Goal: Information Seeking & Learning: Find specific page/section

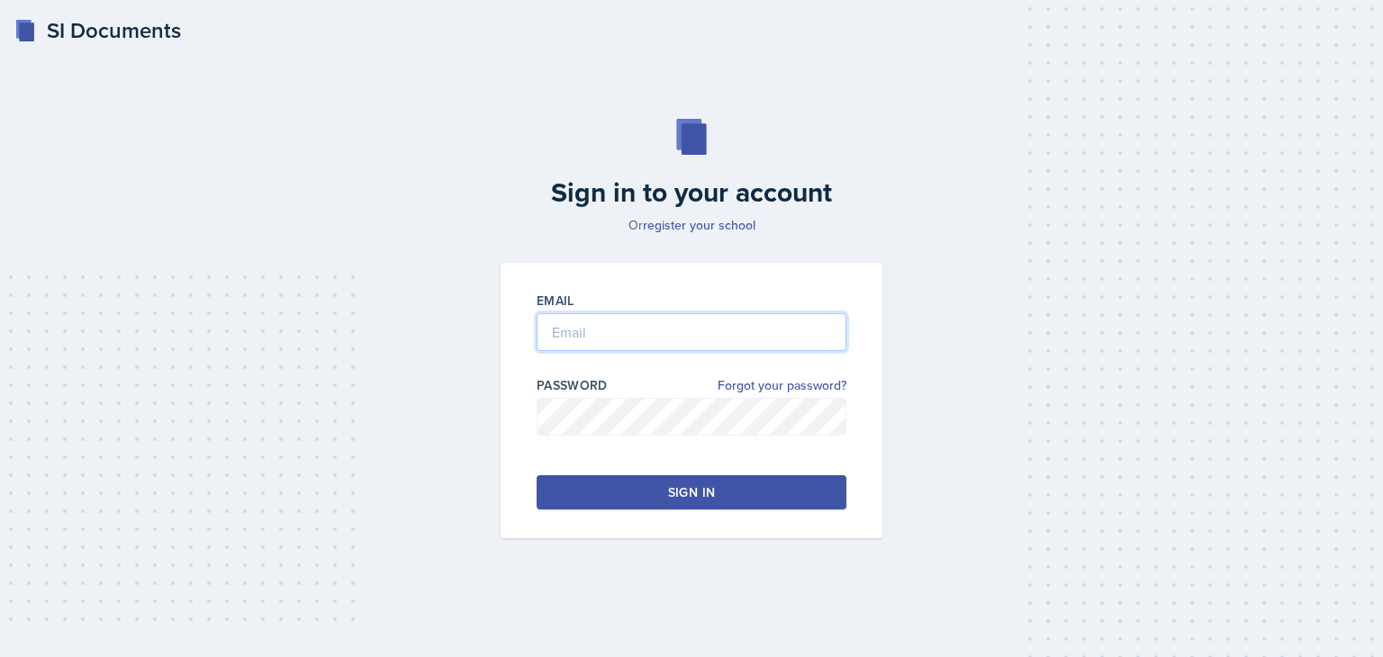
type input "[PERSON_NAME][EMAIL_ADDRESS][DOMAIN_NAME]"
click at [699, 484] on div "Sign in" at bounding box center [691, 492] width 47 height 18
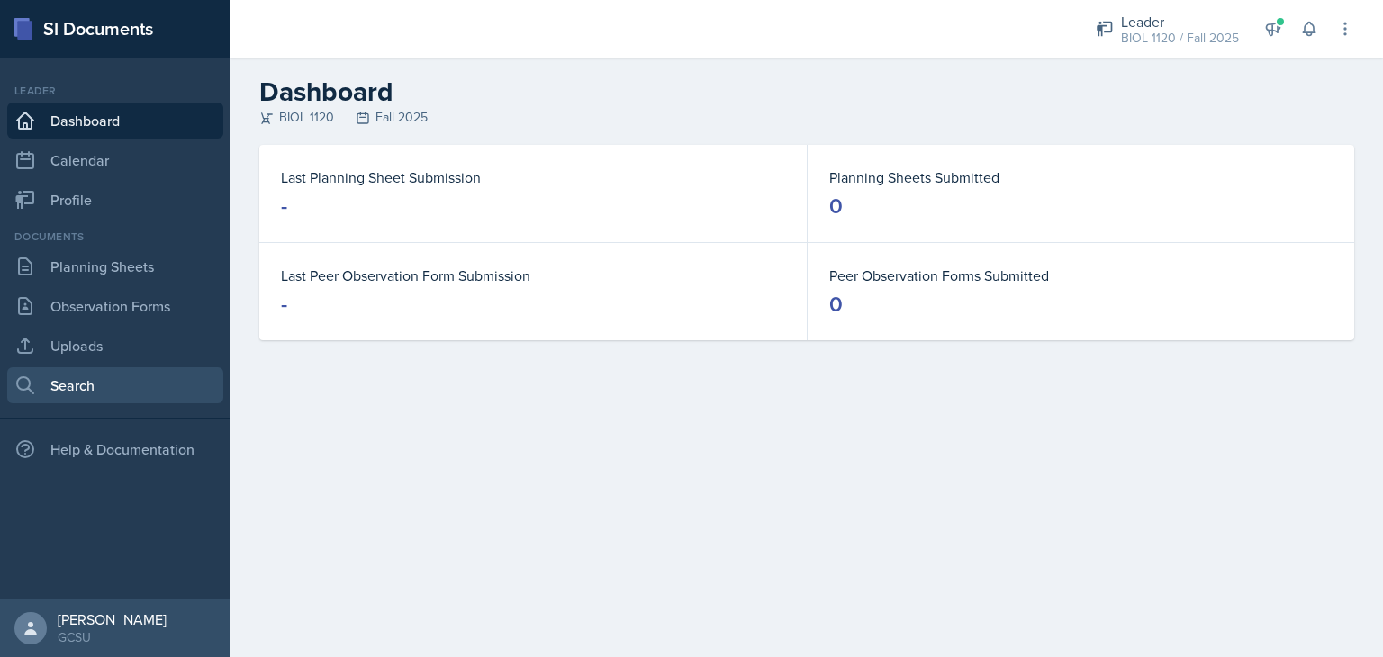
click at [83, 389] on link "Search" at bounding box center [115, 385] width 216 height 36
select select "all"
select select "1"
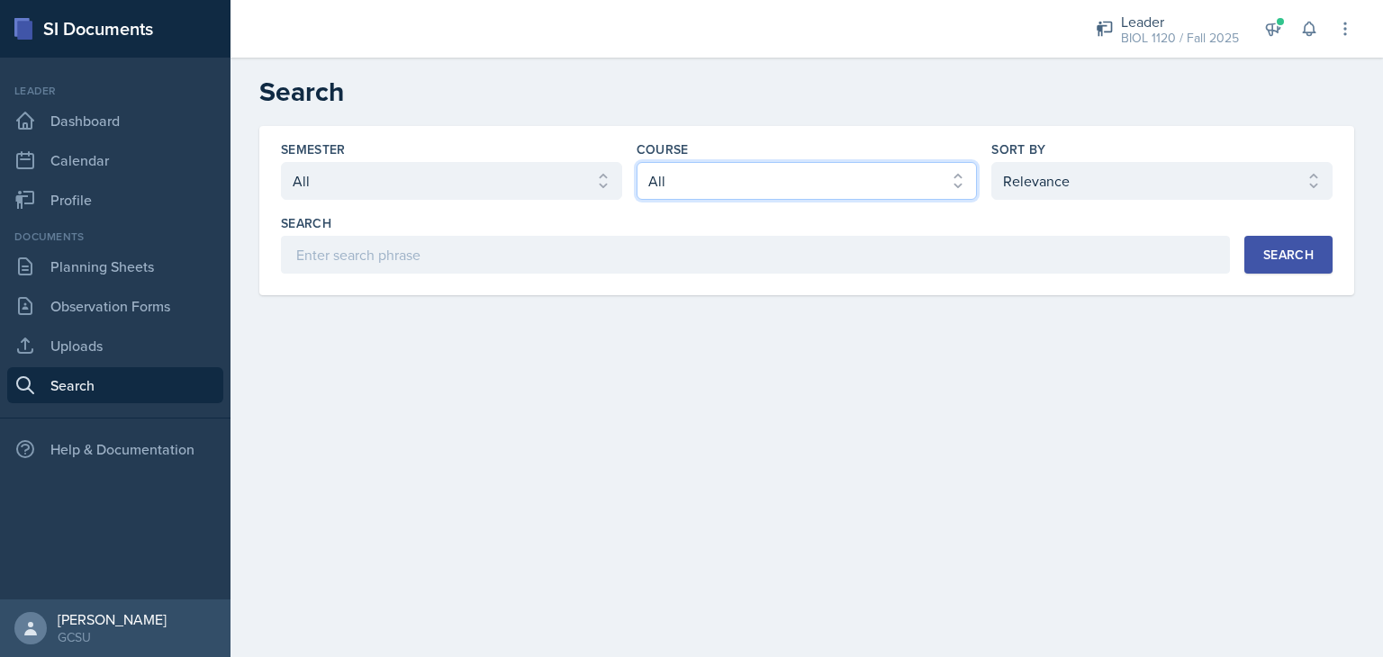
click at [679, 181] on select "Select course All ACCT 3101 ACCT 3102 ASTR 1000 BIOL 1100 BIOL 1107 BIOL 1108 B…" at bounding box center [806, 181] width 341 height 38
select select "abe17d30-a433-45e5-b329-7df8e9a81b50"
click at [636, 162] on select "Select course All ACCT 3101 ACCT 3102 ASTR 1000 BIOL 1100 BIOL 1107 BIOL 1108 B…" at bounding box center [806, 181] width 341 height 38
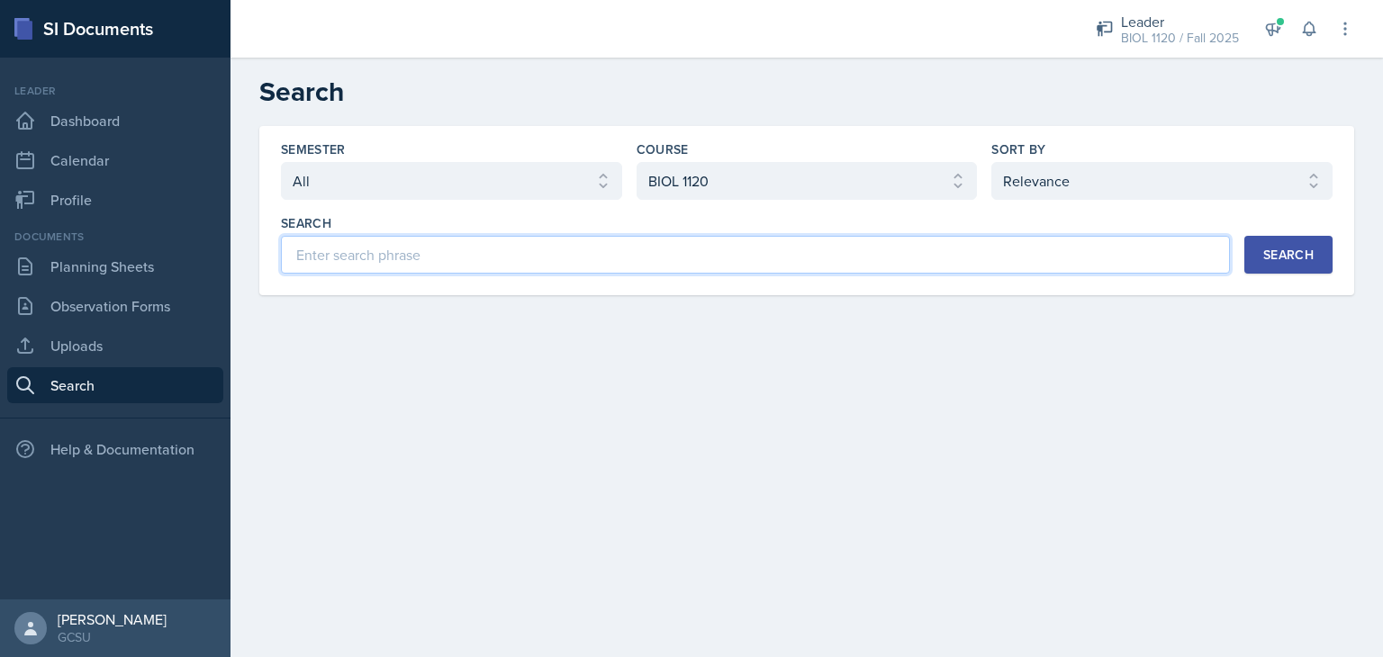
click at [754, 261] on input at bounding box center [755, 255] width 949 height 38
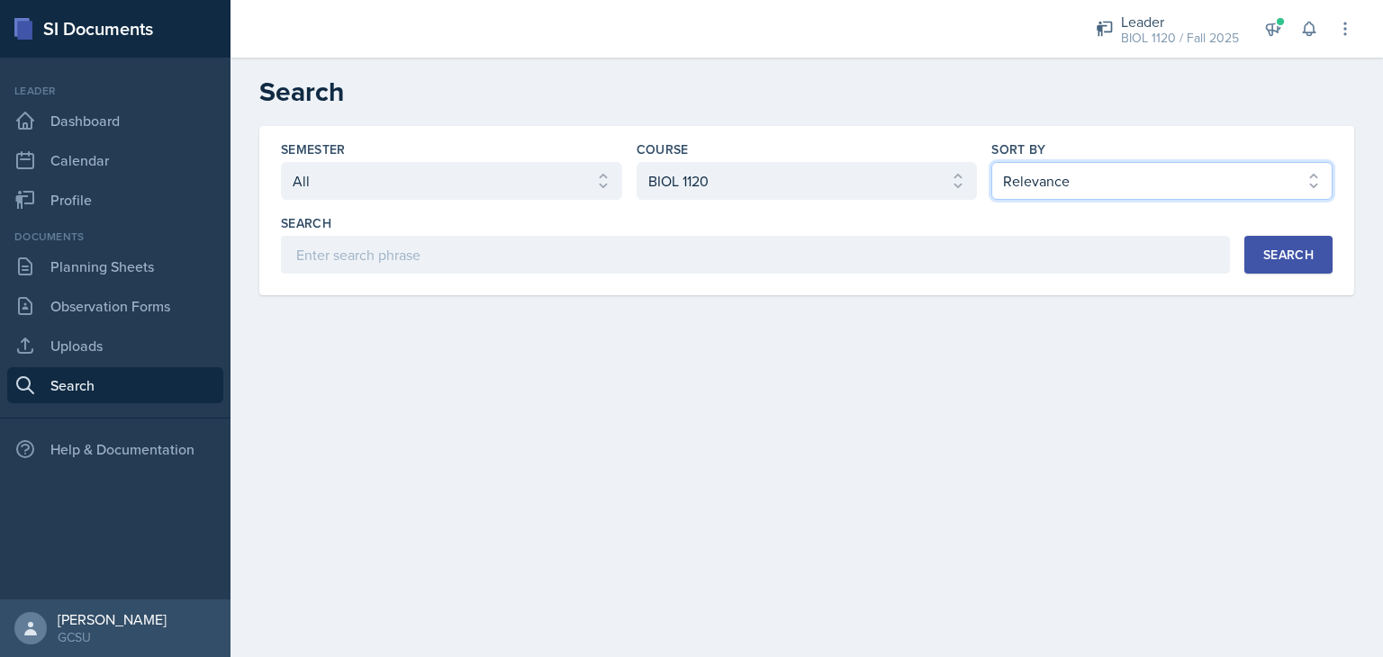
click at [1052, 191] on select "Select sort by Relevance Document Date (Asc) Document Date (Desc)" at bounding box center [1161, 181] width 341 height 38
click at [509, 170] on select "Select semester All Fall 2025 Spring 2025 Fall 2024 Spring 2024 Fall 2023 Sprin…" at bounding box center [451, 181] width 341 height 38
click at [1312, 261] on div "Search" at bounding box center [1288, 255] width 50 height 14
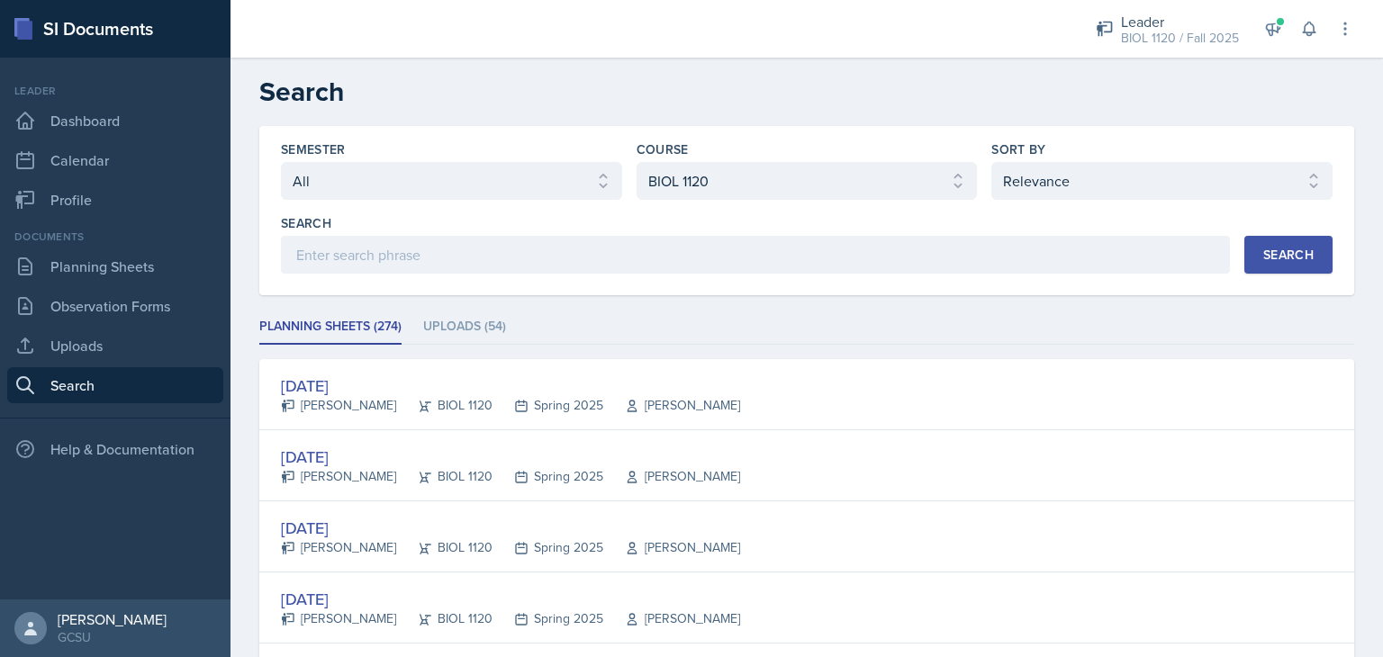
click at [1026, 329] on ul "Planning Sheets (274) Uploads (54)" at bounding box center [806, 327] width 1095 height 35
click at [1107, 177] on select "Select sort by Relevance Document Date (Asc) Document Date (Desc)" at bounding box center [1161, 181] width 341 height 38
select select "2"
click at [991, 162] on select "Select sort by Relevance Document Date (Asc) Document Date (Desc)" at bounding box center [1161, 181] width 341 height 38
click at [1283, 263] on button "Search" at bounding box center [1288, 255] width 88 height 38
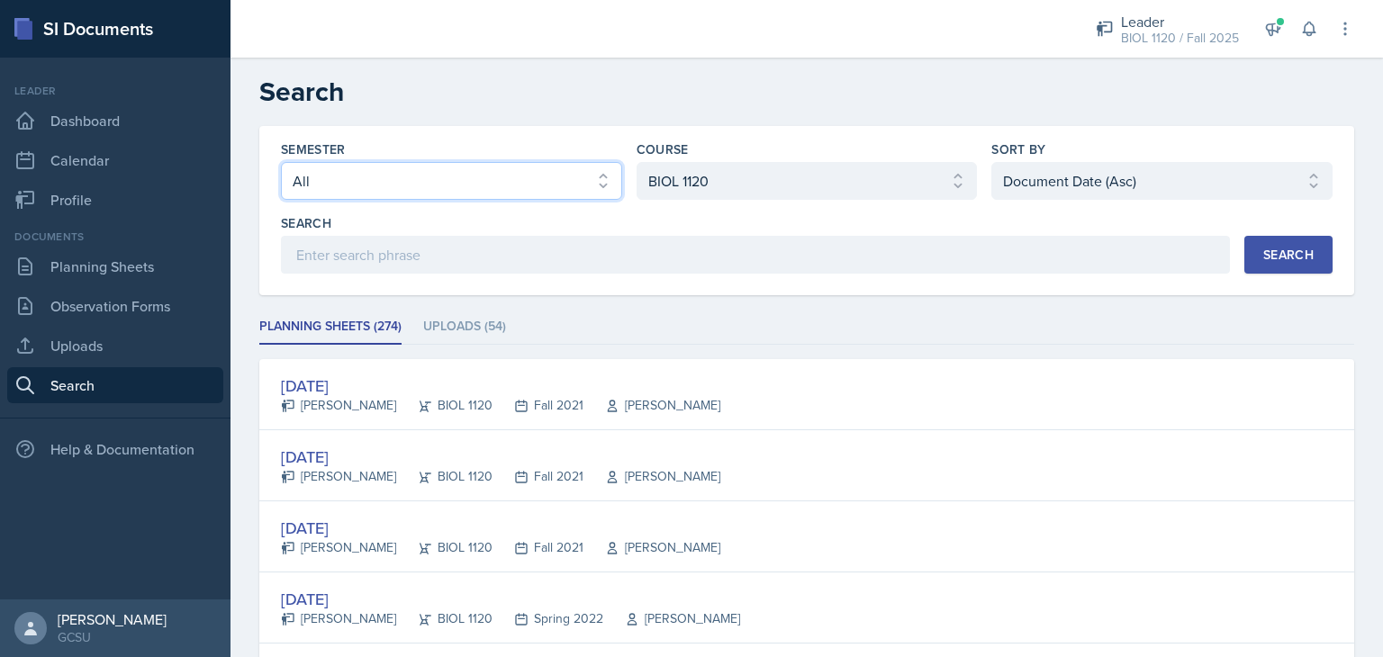
click at [474, 188] on select "Select semester All Fall 2025 Spring 2025 Fall 2024 Spring 2024 Fall 2023 Sprin…" at bounding box center [451, 181] width 341 height 38
select select "e7b6c66a-987a-4ab3-92d3-5526cc86007b"
click at [281, 162] on select "Select semester All Fall 2025 Spring 2025 Fall 2024 Spring 2024 Fall 2023 Sprin…" at bounding box center [451, 181] width 341 height 38
click at [1263, 254] on div "Search" at bounding box center [1288, 255] width 50 height 14
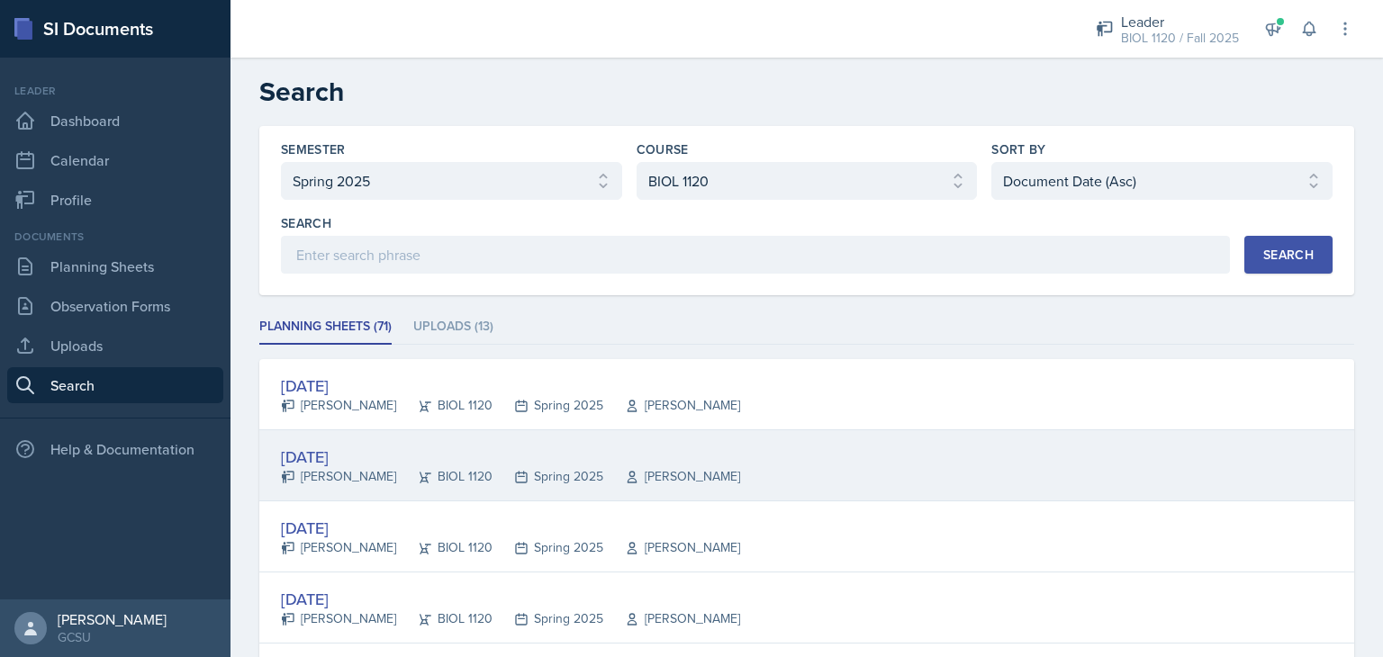
click at [354, 457] on div "[DATE]" at bounding box center [510, 457] width 459 height 24
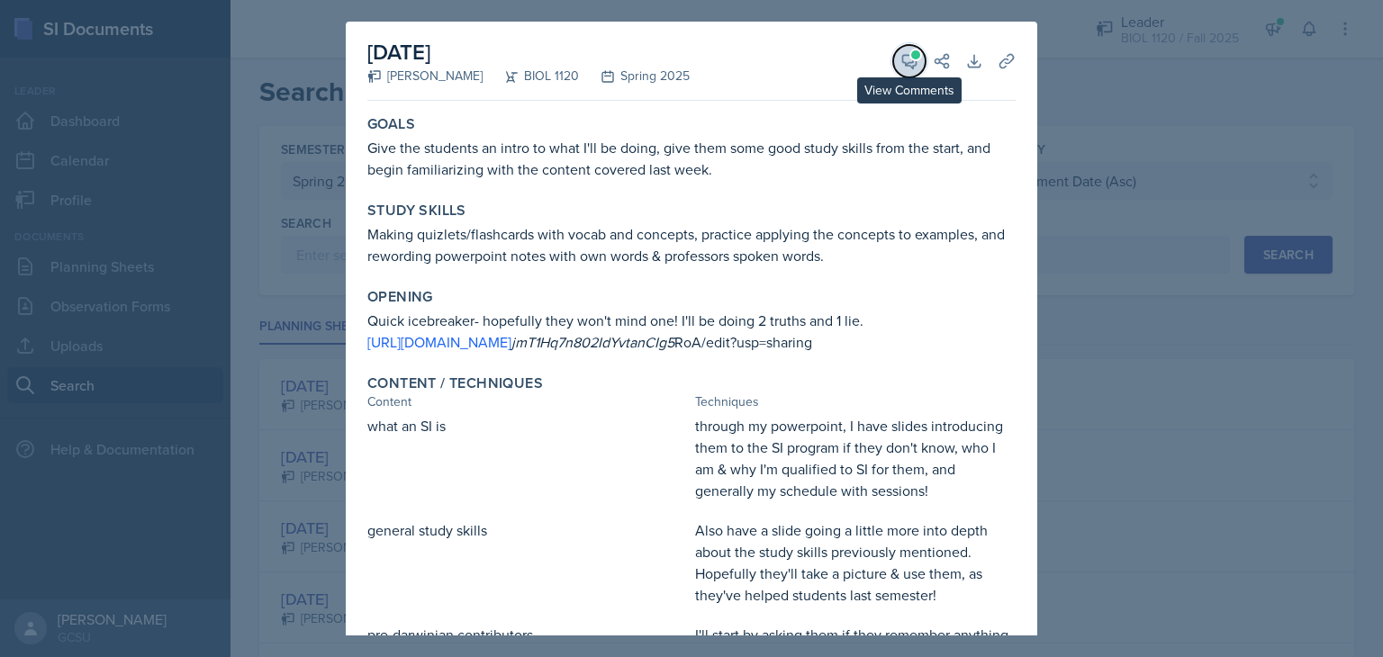
click at [900, 62] on icon at bounding box center [909, 61] width 18 height 18
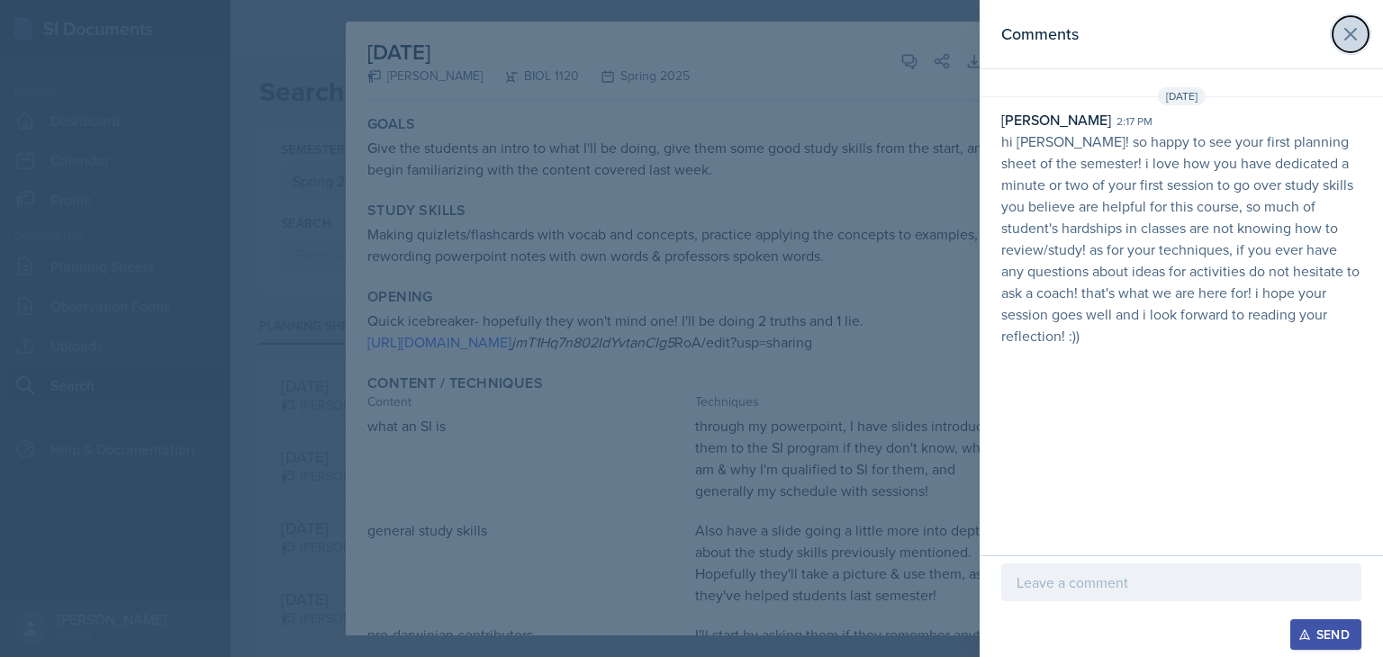
click at [1342, 24] on icon at bounding box center [1350, 34] width 22 height 22
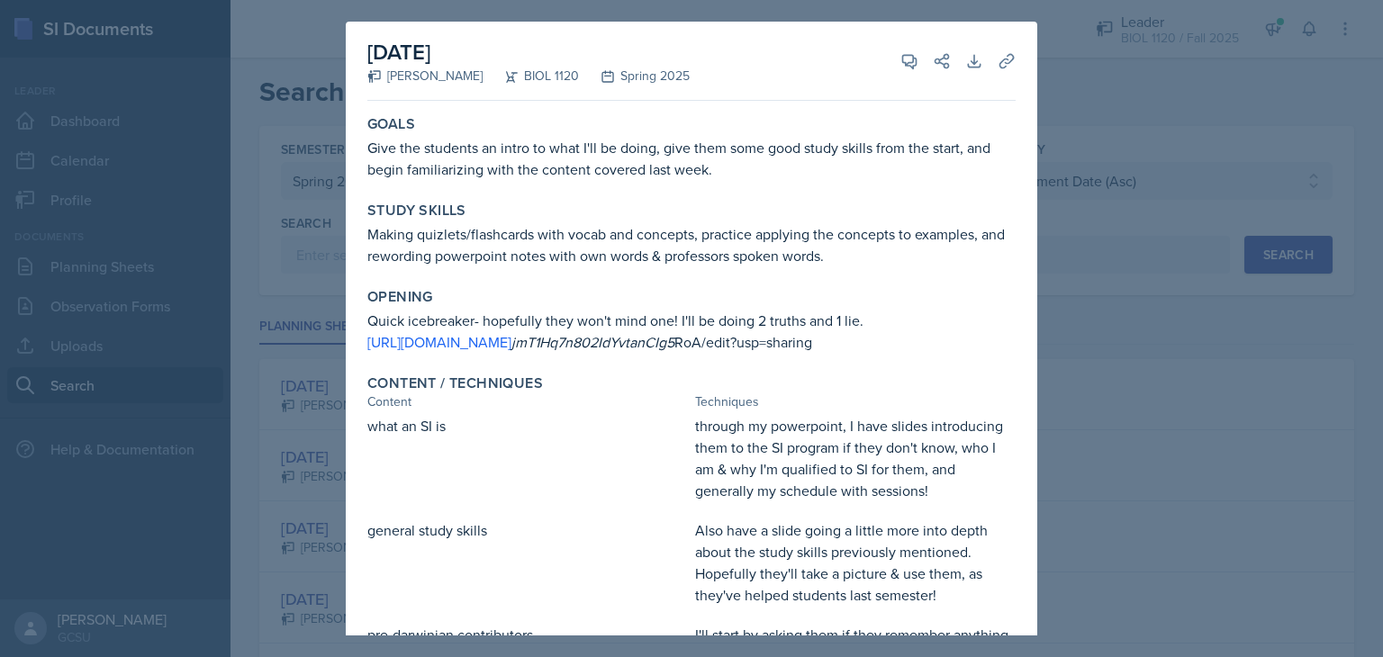
click at [1002, 168] on div "Goals Give the students an intro to what I'll be doing, give them some good stu…" at bounding box center [691, 147] width 663 height 79
click at [946, 275] on div "Goals Give the students an intro to what I'll be doing, give them some good stu…" at bounding box center [691, 670] width 648 height 1124
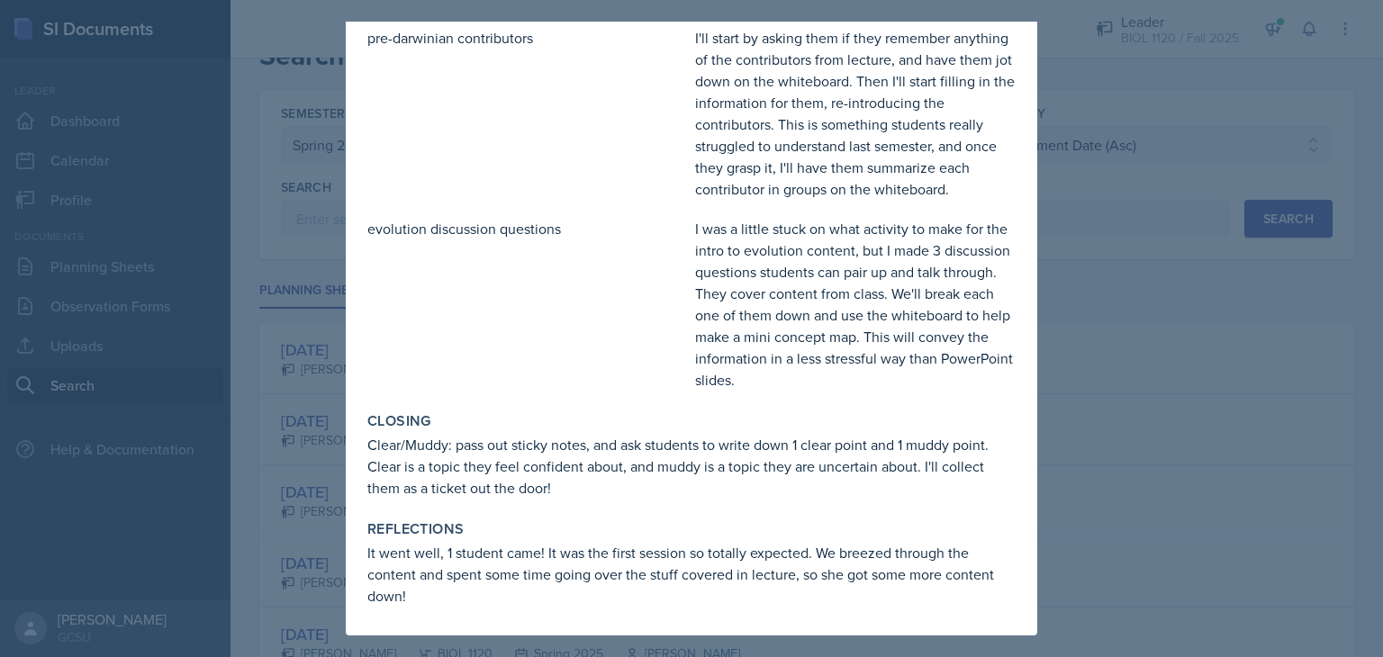
scroll to position [618, 0]
